Goal: Find specific page/section

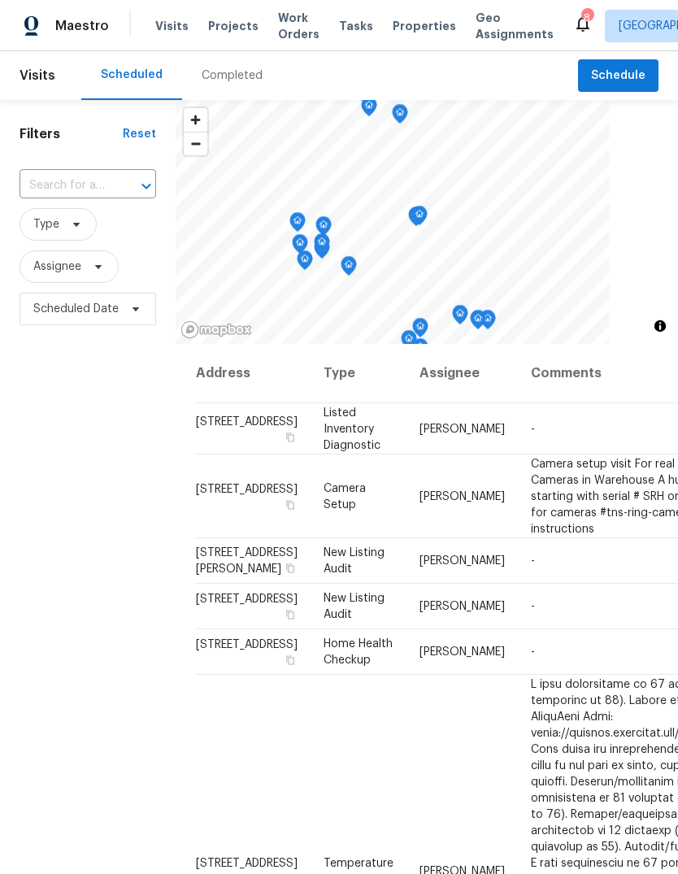
click at [258, 83] on div "Completed" at bounding box center [232, 75] width 100 height 49
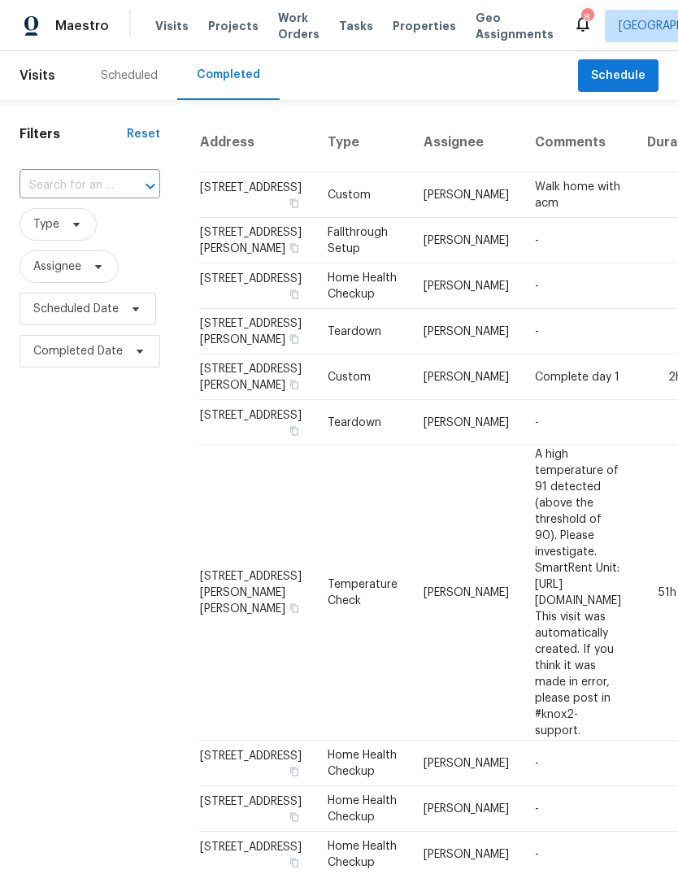
click at [139, 72] on div "Scheduled" at bounding box center [129, 75] width 57 height 16
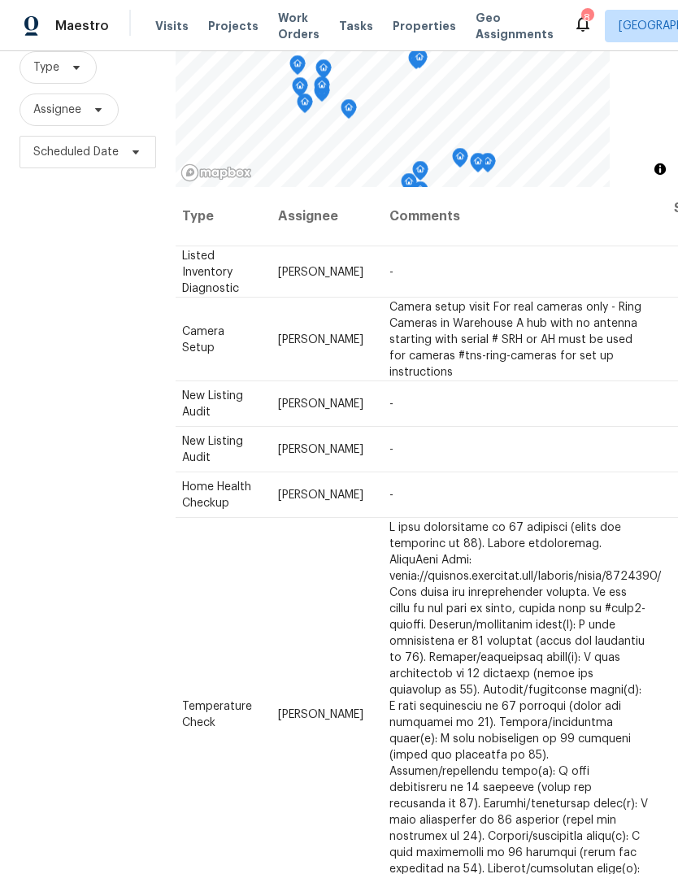
scroll to position [0, 141]
click at [420, 27] on span "Properties" at bounding box center [424, 26] width 63 height 16
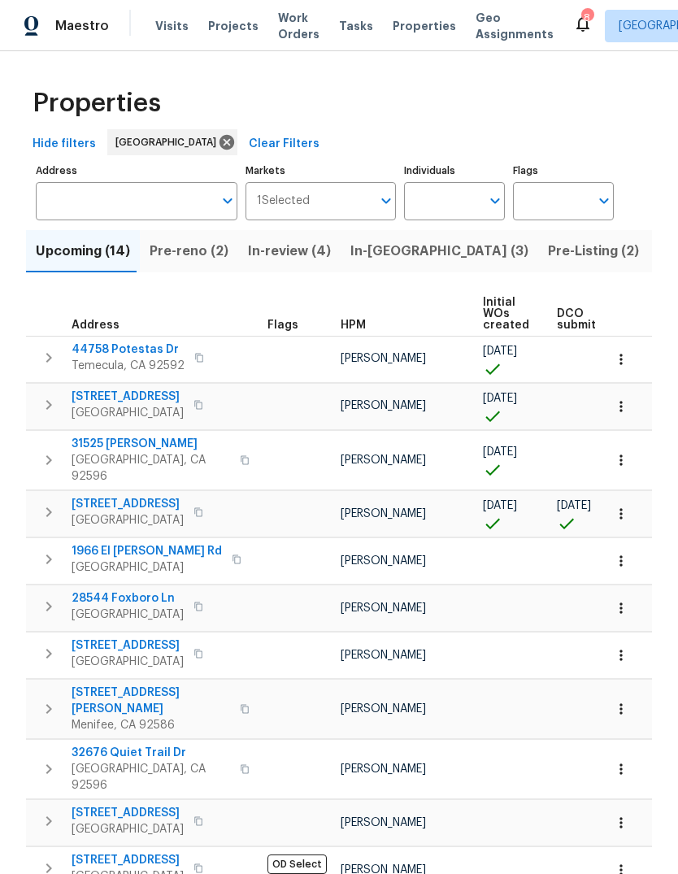
click at [548, 242] on span "Pre-Listing (2)" at bounding box center [593, 251] width 91 height 23
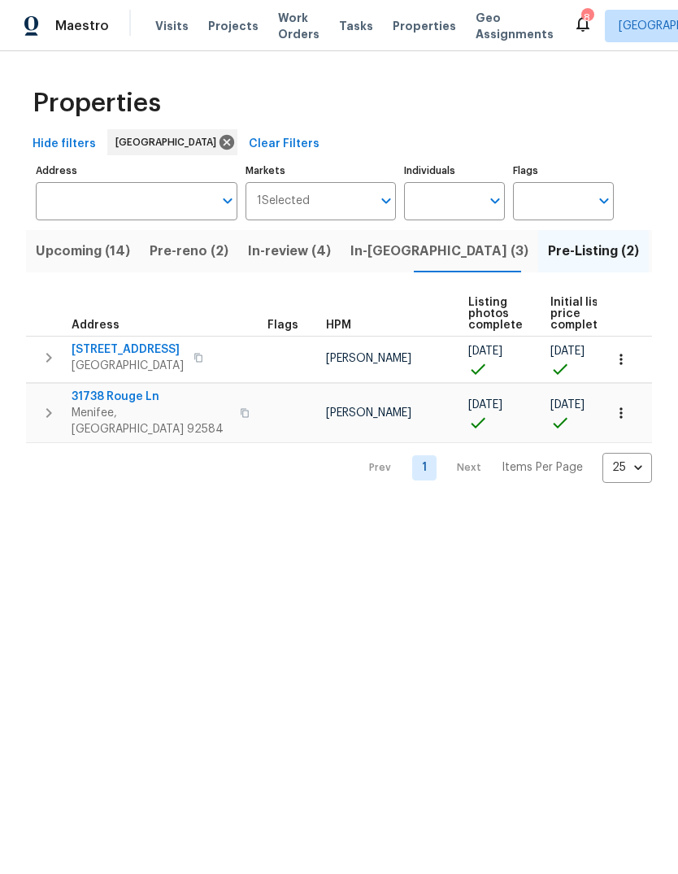
click at [438, 209] on input "Individuals" at bounding box center [442, 201] width 76 height 38
type input "[PERSON_NAME]"
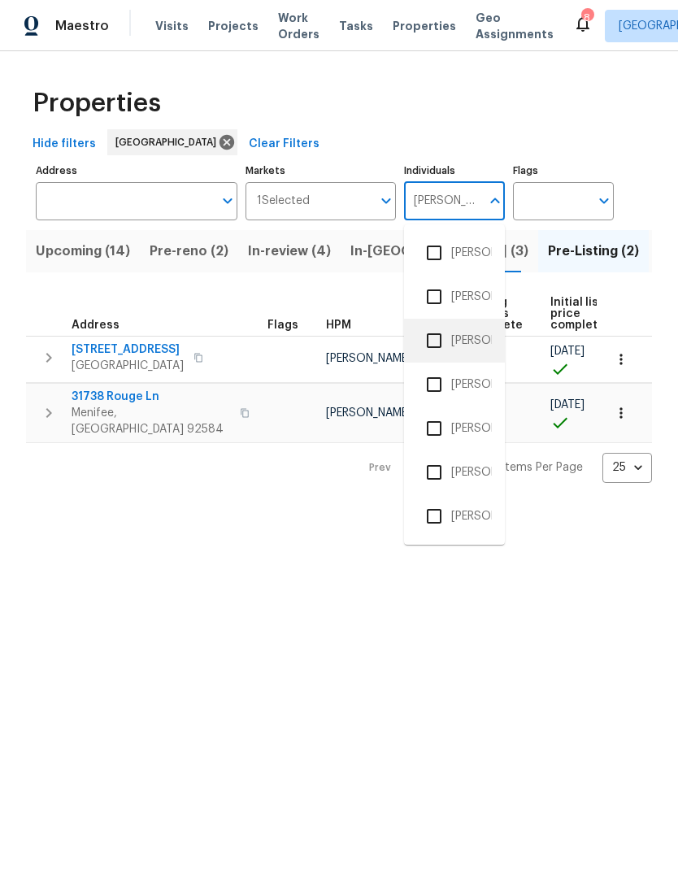
click at [479, 338] on li "[PERSON_NAME]" at bounding box center [454, 341] width 75 height 34
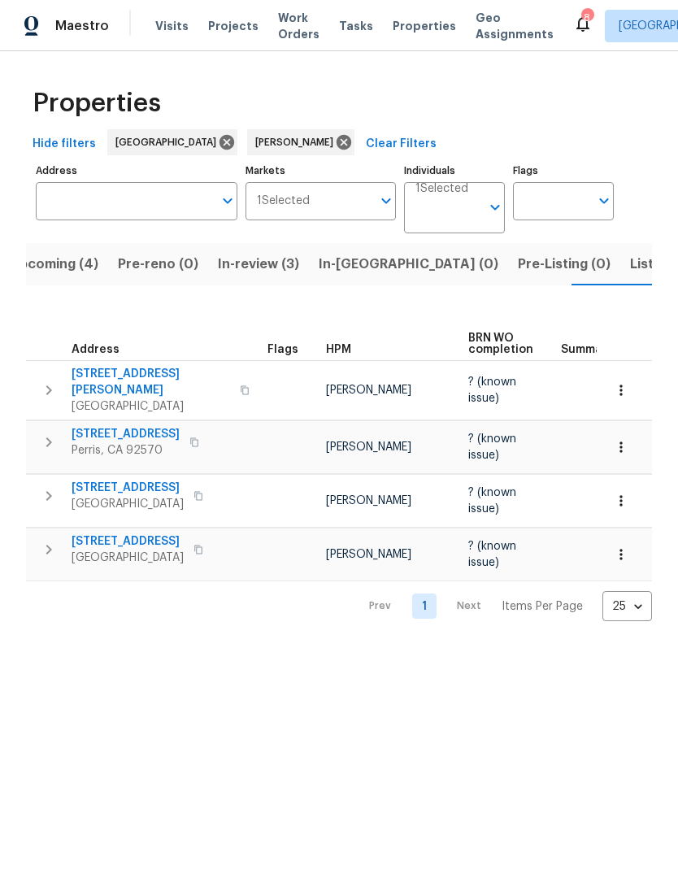
click at [620, 278] on button "Listed (3)" at bounding box center [660, 264] width 81 height 42
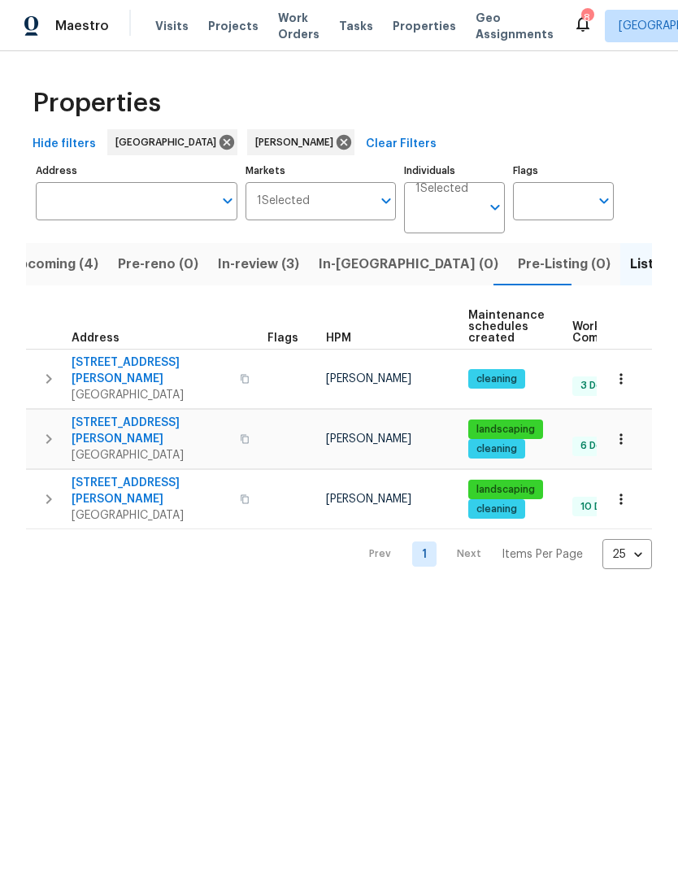
click at [176, 23] on span "Visits" at bounding box center [171, 26] width 33 height 16
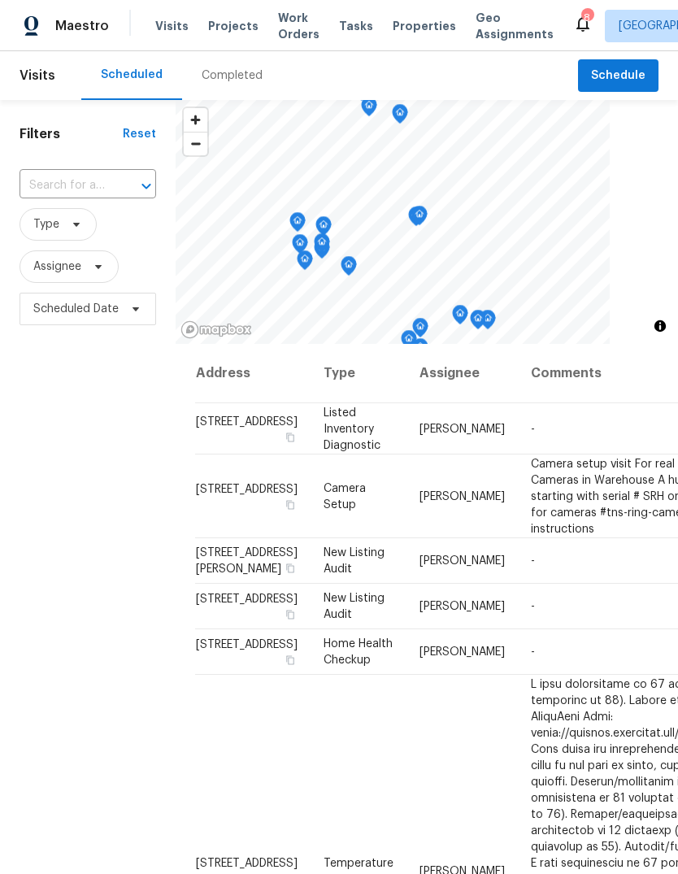
click at [346, 28] on span "Tasks" at bounding box center [356, 25] width 34 height 11
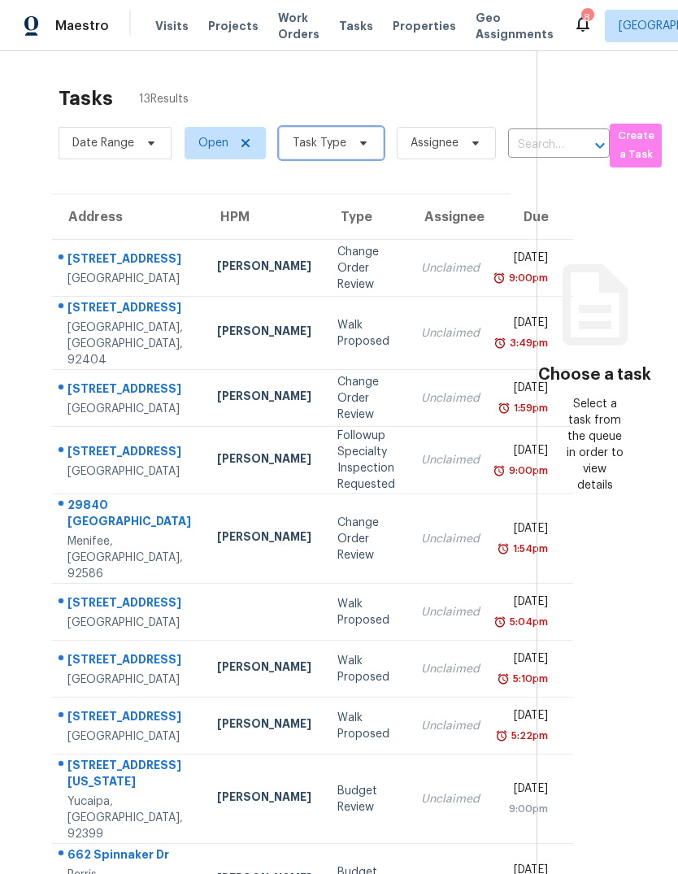
click at [341, 150] on span "Task Type" at bounding box center [320, 143] width 54 height 16
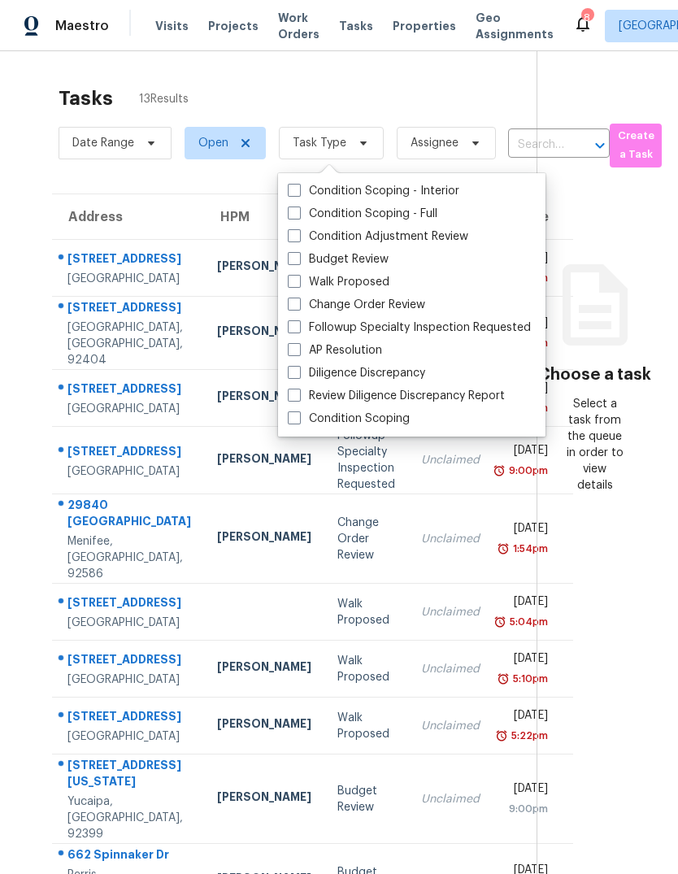
click at [359, 262] on label "Budget Review" at bounding box center [338, 259] width 101 height 16
click at [298, 262] on input "Budget Review" at bounding box center [293, 256] width 11 height 11
checkbox input "true"
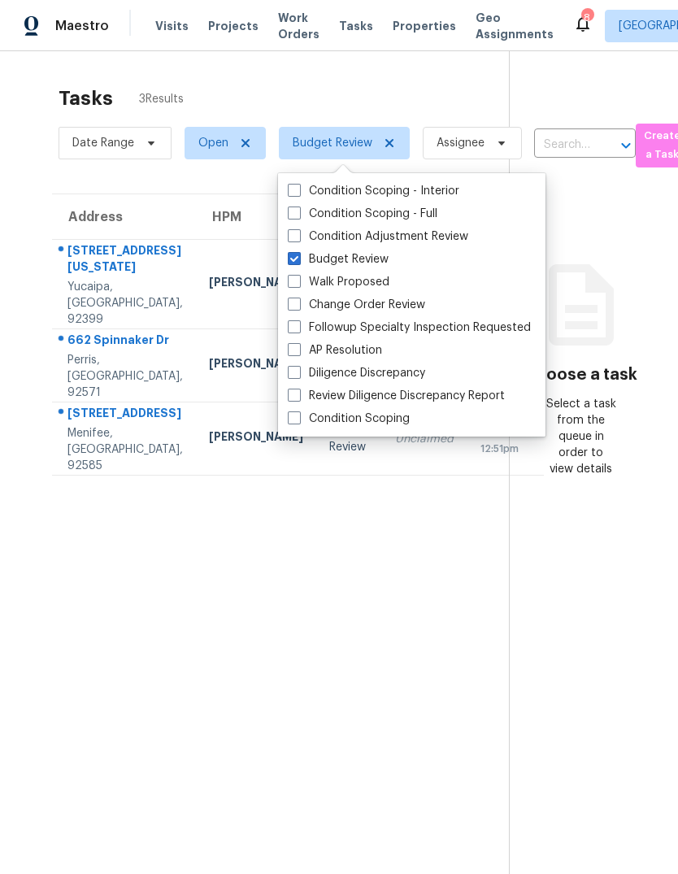
click at [144, 575] on section "Tasks 3 Results Date Range Open Budget Review Assignee ​ Create a Task Address …" at bounding box center [267, 501] width 483 height 848
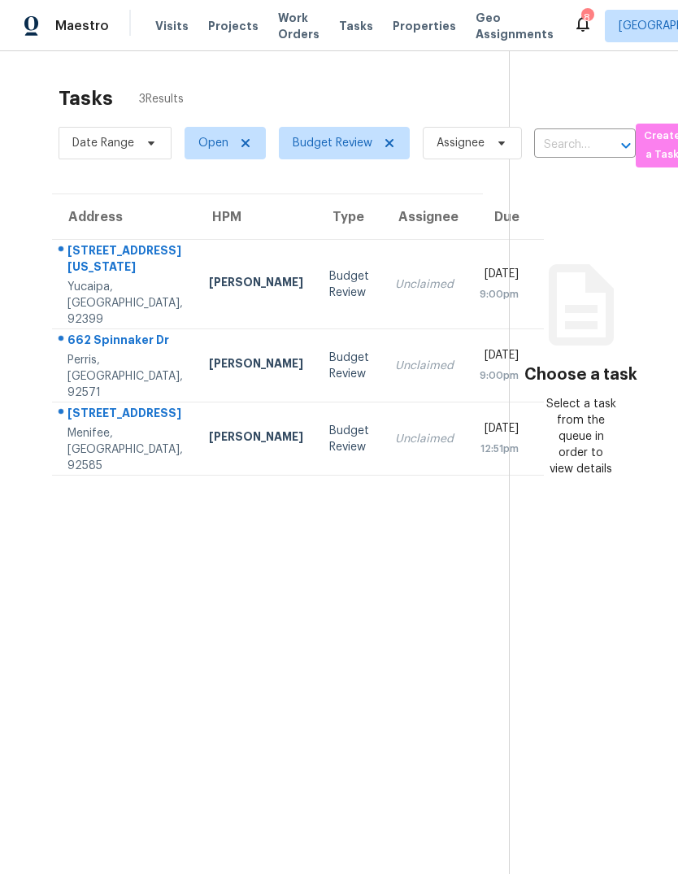
click at [175, 26] on span "Visits" at bounding box center [171, 26] width 33 height 16
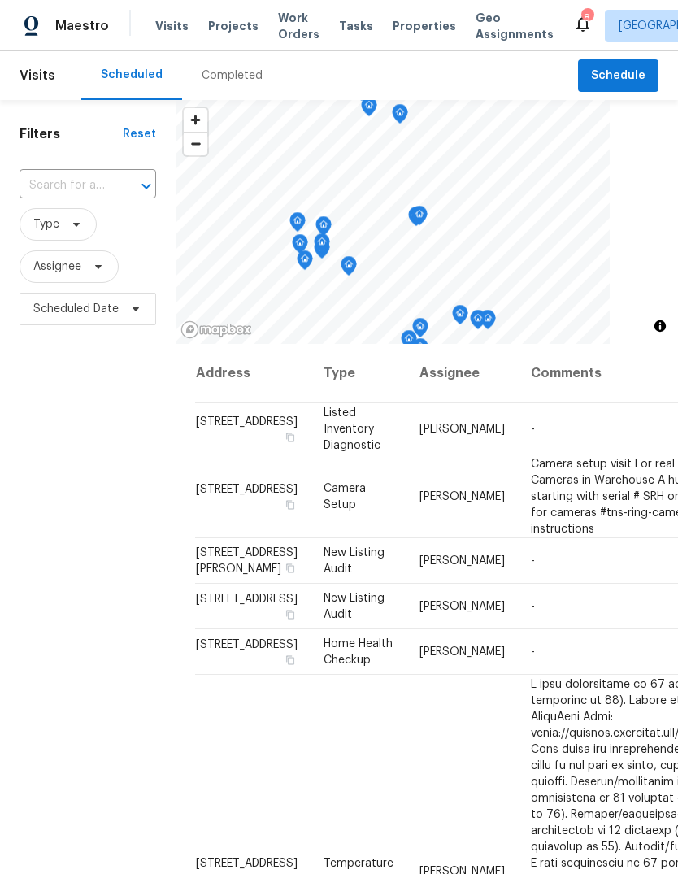
click at [231, 70] on div "Completed" at bounding box center [232, 75] width 61 height 16
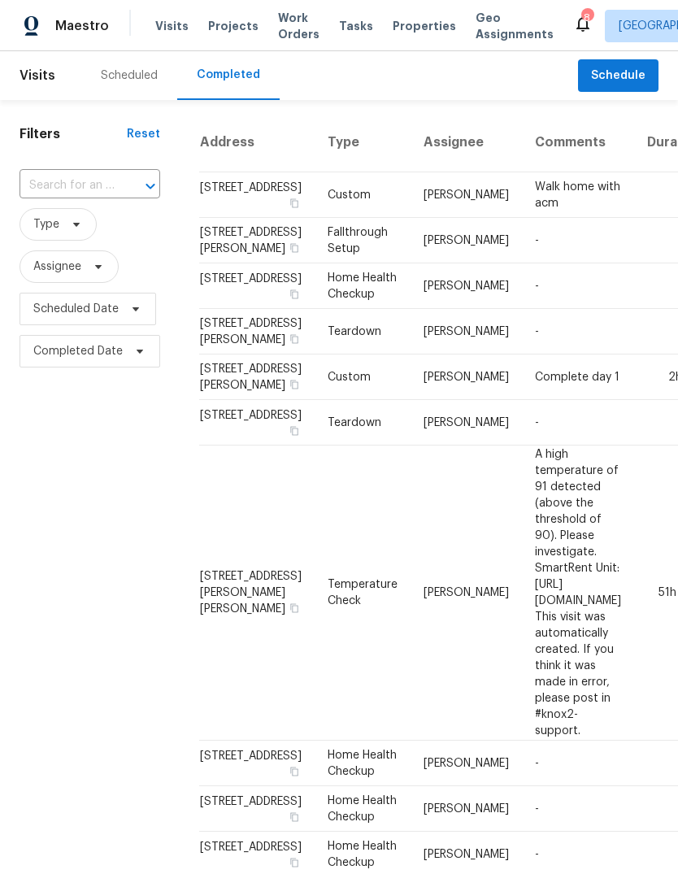
click at [139, 82] on div "Scheduled" at bounding box center [129, 75] width 57 height 16
